Goal: Task Accomplishment & Management: Manage account settings

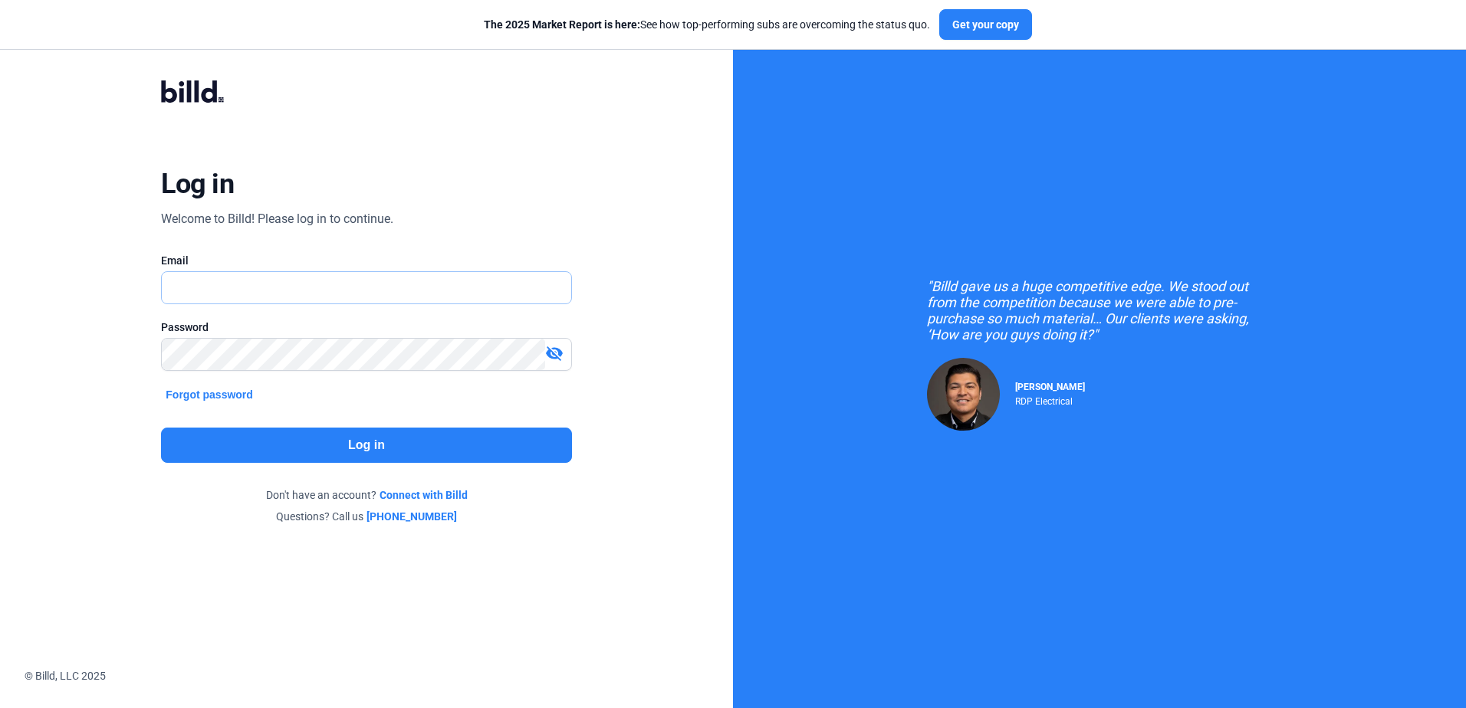
type input "[PERSON_NAME][EMAIL_ADDRESS][DOMAIN_NAME]"
click at [176, 445] on button "Log in" at bounding box center [366, 445] width 410 height 35
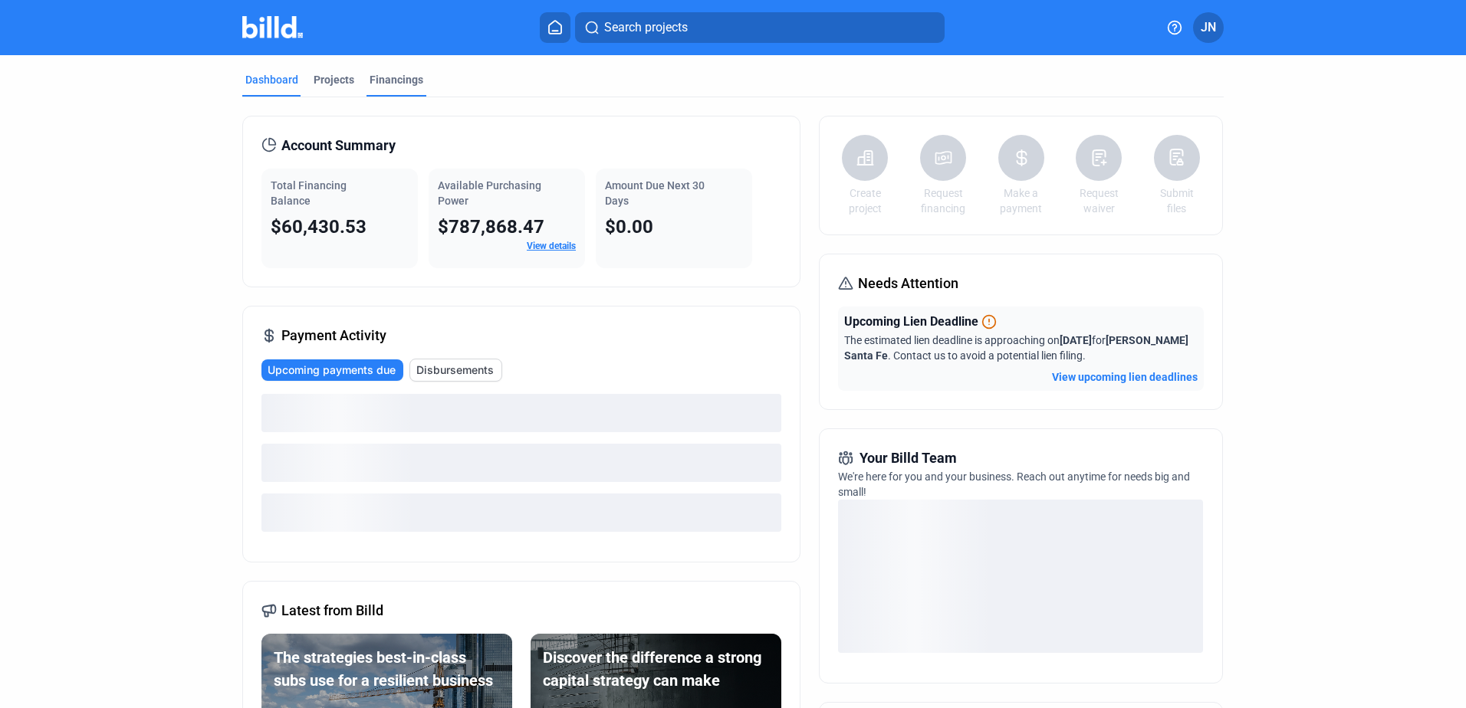
click at [382, 76] on div "Financings" at bounding box center [396, 79] width 54 height 15
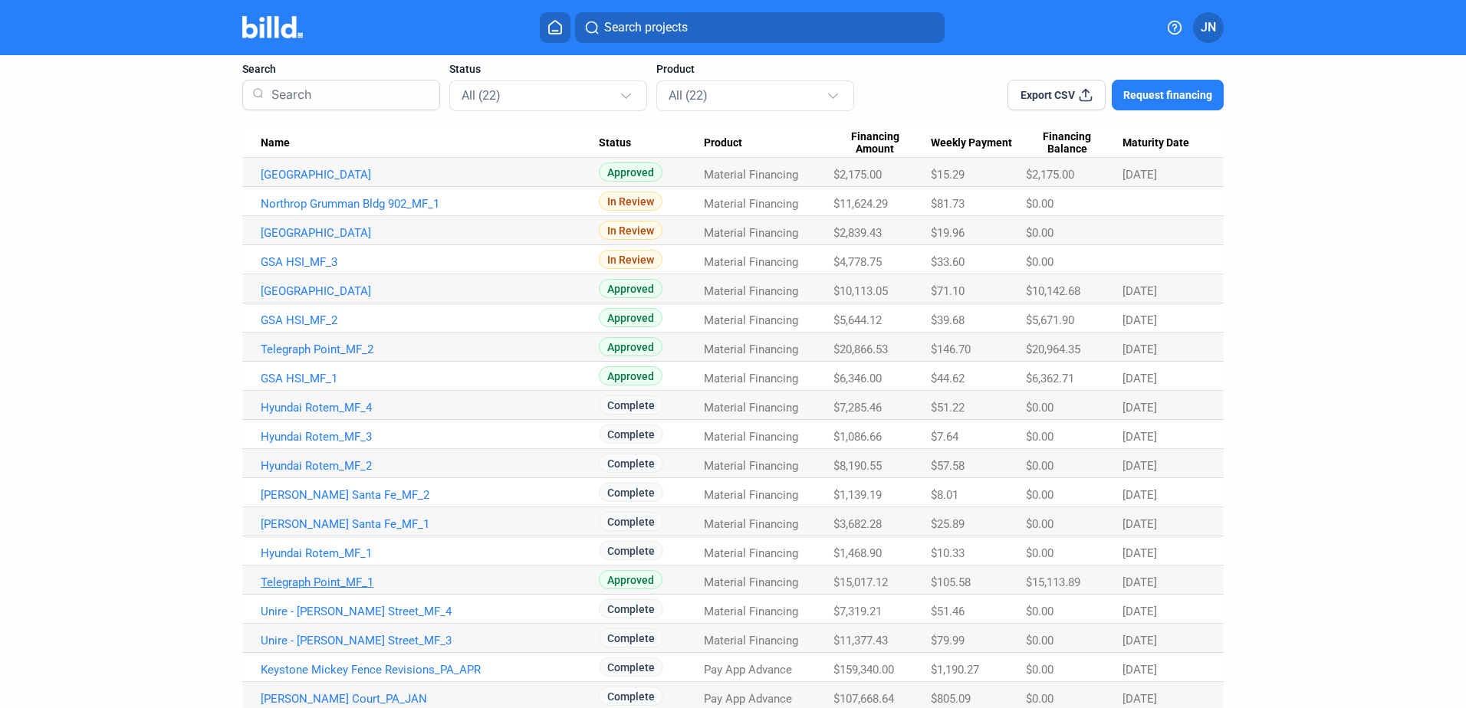
scroll to position [74, 0]
